Goal: Task Accomplishment & Management: Use online tool/utility

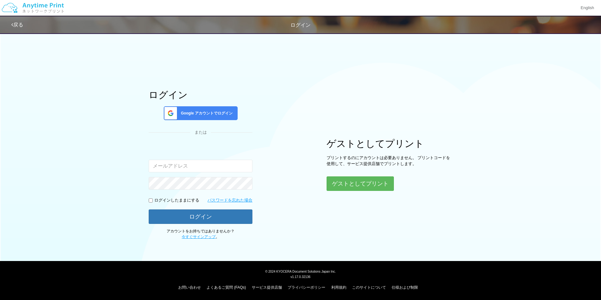
click at [200, 113] on span "Google アカウントでログイン" at bounding box center [205, 113] width 54 height 5
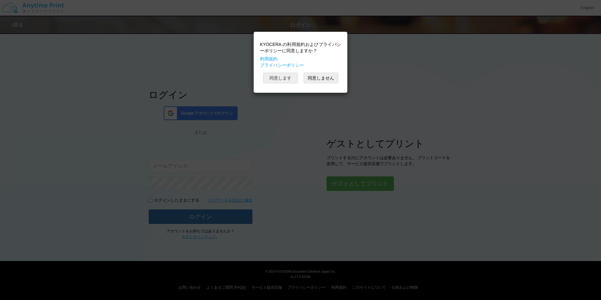
click at [276, 74] on button "同意します" at bounding box center [280, 78] width 35 height 11
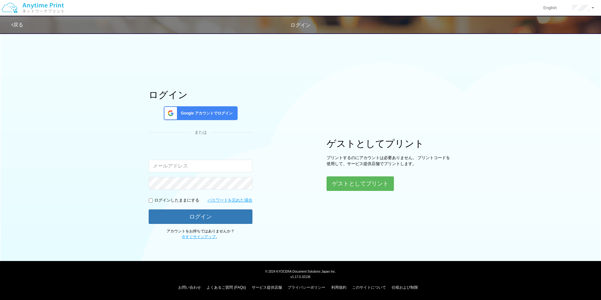
click at [206, 114] on span "Google アカウントでログイン" at bounding box center [205, 113] width 54 height 5
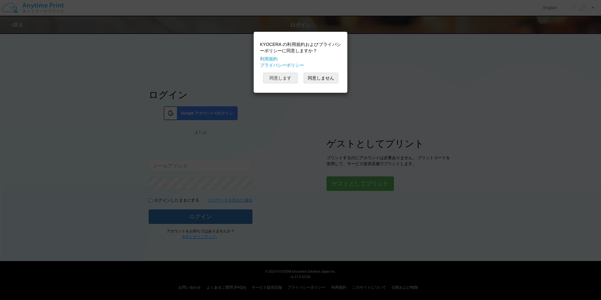
click at [280, 80] on button "同意します" at bounding box center [280, 78] width 35 height 11
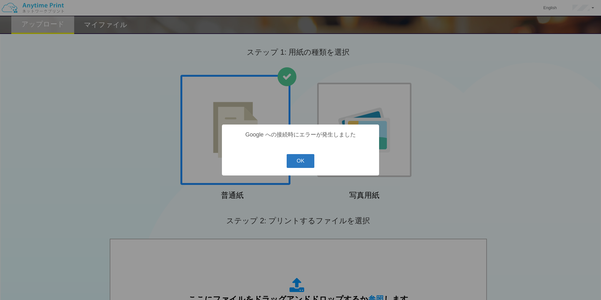
click at [293, 161] on button "OK" at bounding box center [301, 161] width 28 height 14
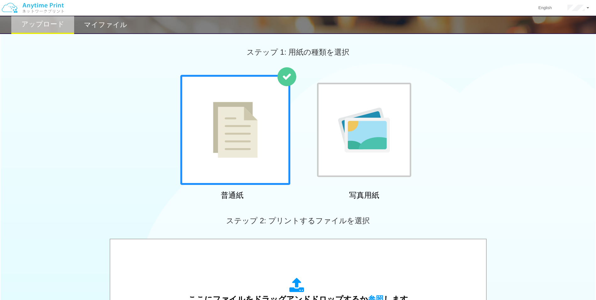
click at [255, 140] on img at bounding box center [235, 130] width 45 height 56
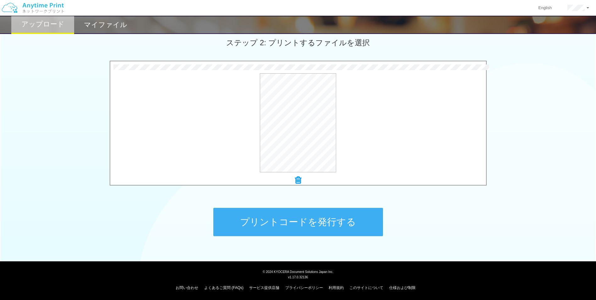
scroll to position [178, 0]
click at [335, 220] on button "プリントコードを発行する" at bounding box center [298, 221] width 170 height 28
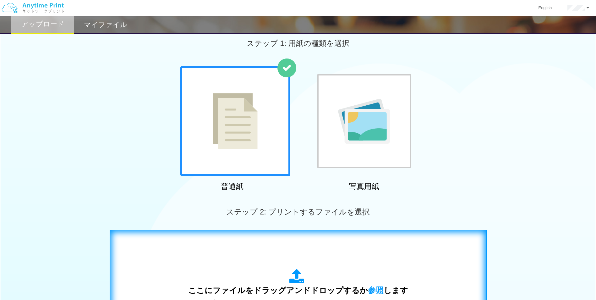
scroll to position [0, 0]
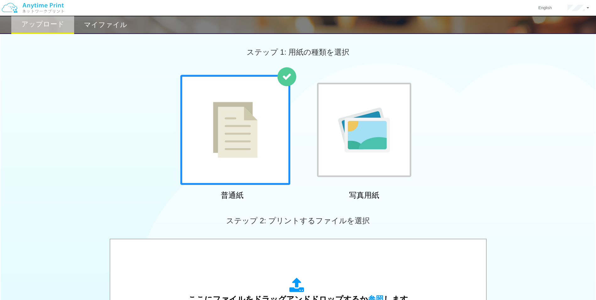
click at [350, 150] on img at bounding box center [364, 129] width 52 height 45
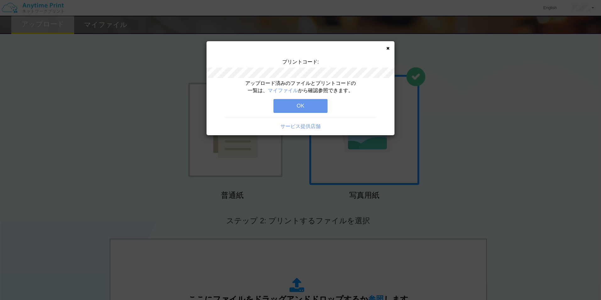
drag, startPoint x: 388, startPoint y: 49, endPoint x: 350, endPoint y: 49, distance: 38.3
click at [388, 49] on icon at bounding box center [387, 48] width 3 height 4
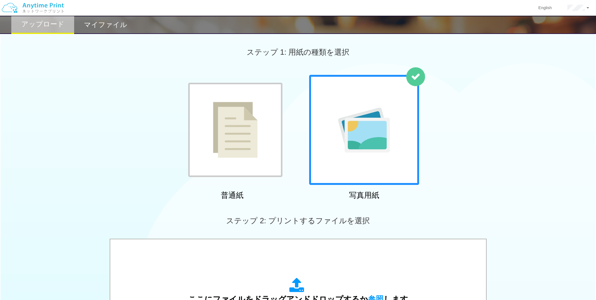
click at [117, 28] on h2 "マイファイル" at bounding box center [105, 25] width 43 height 8
